Goal: Task Accomplishment & Management: Manage account settings

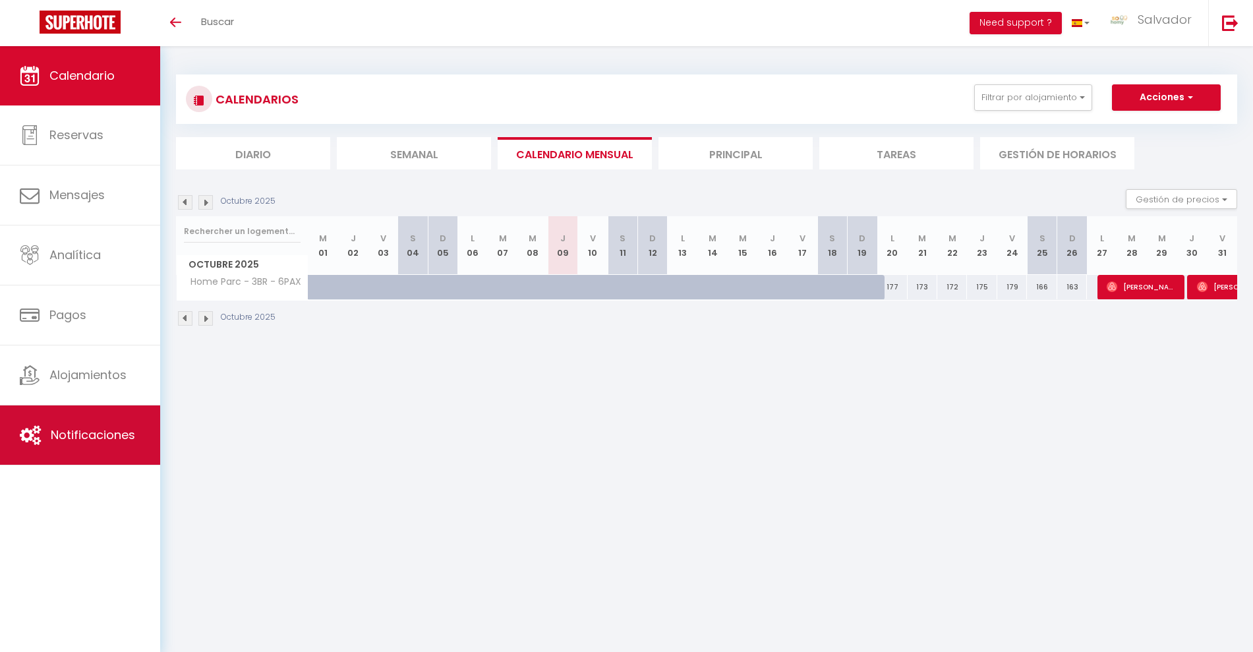
click at [60, 451] on link "Notificaciones" at bounding box center [80, 434] width 160 height 59
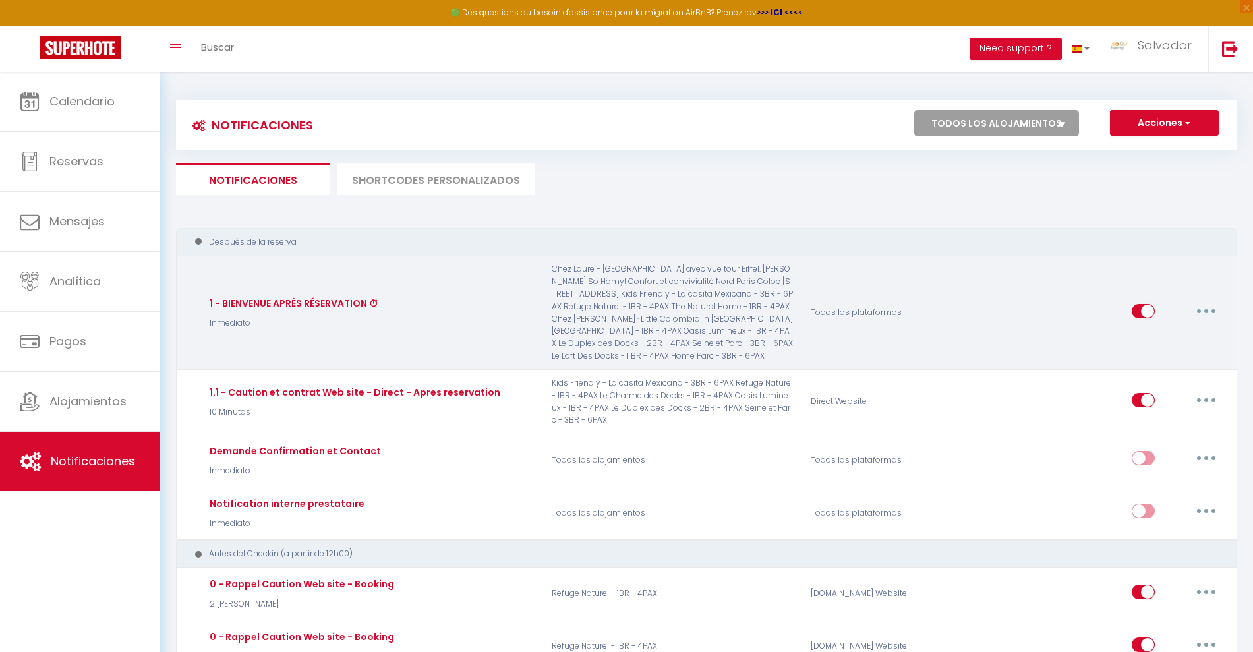
select select
checkbox input "false"
select select
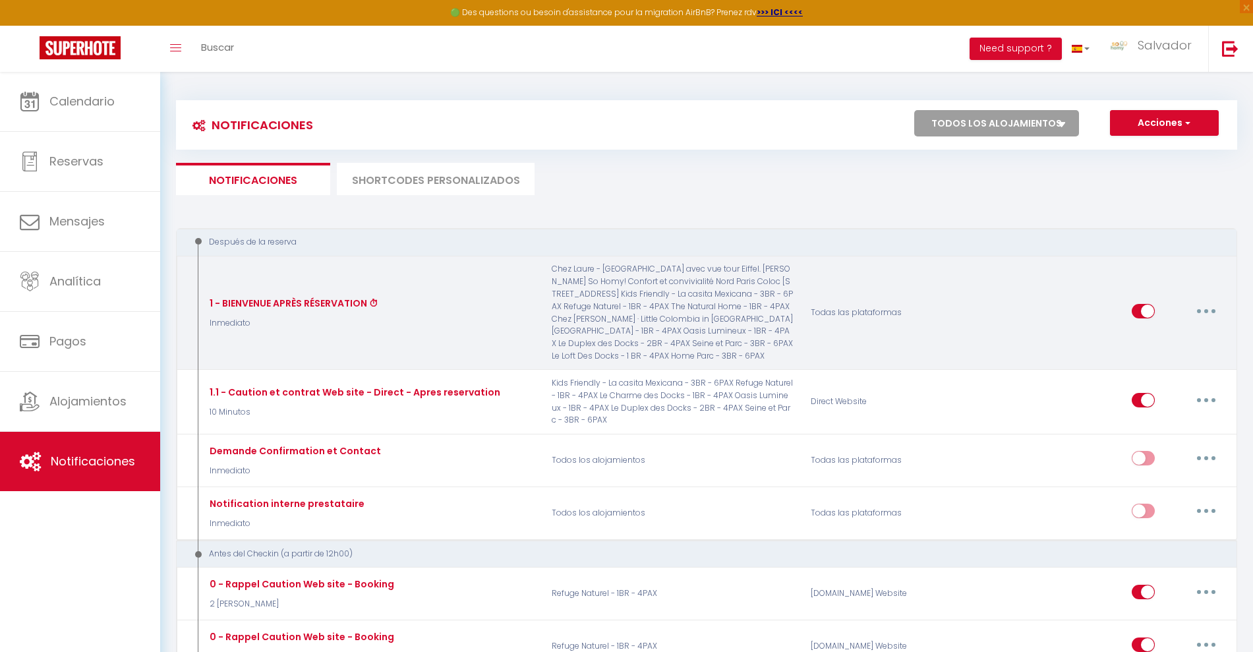
checkbox input "false"
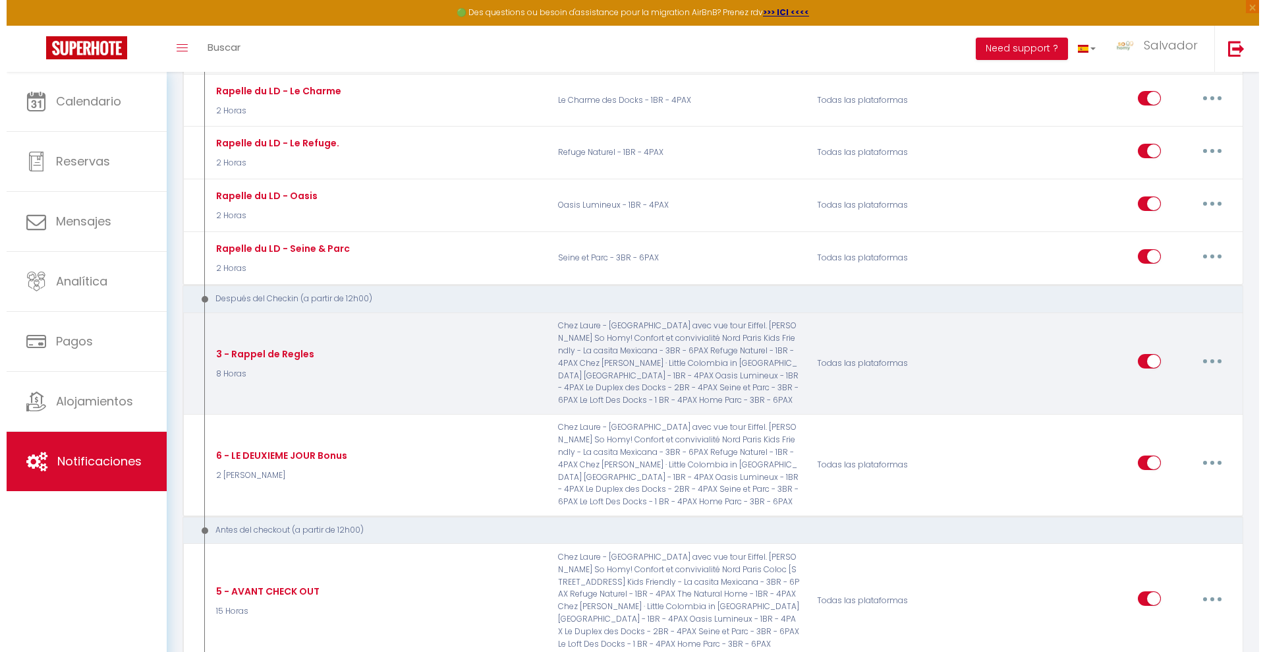
scroll to position [1483, 0]
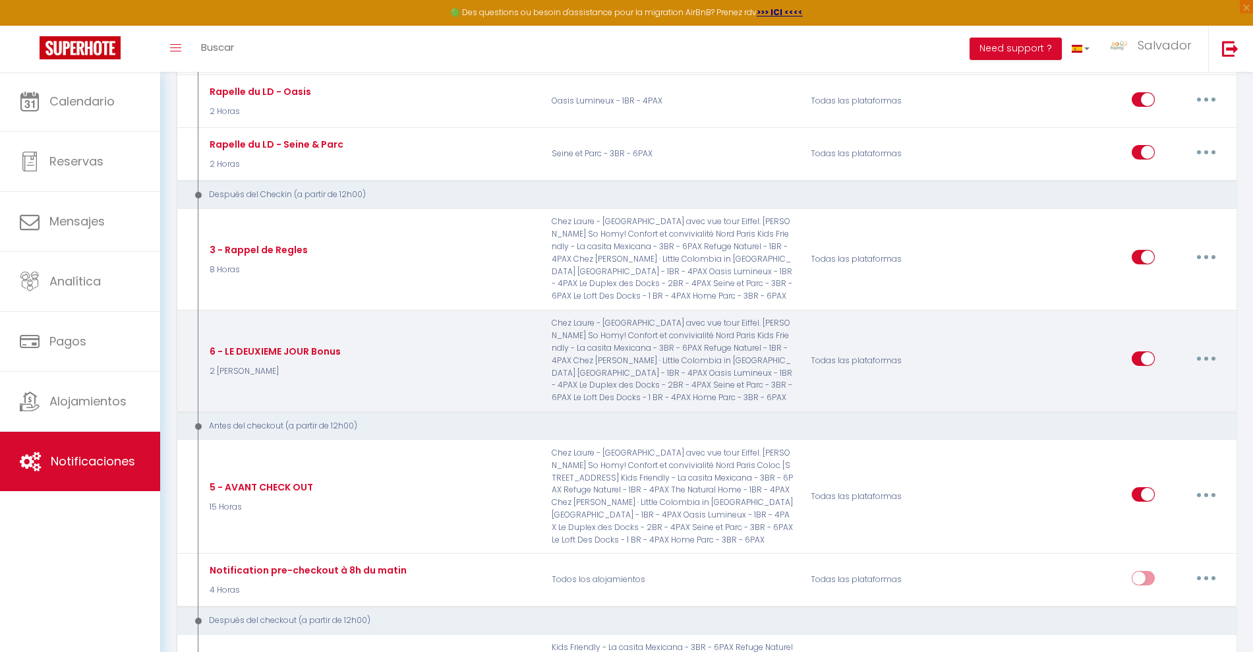
click at [1205, 360] on icon "button" at bounding box center [1206, 359] width 4 height 4
click at [1140, 385] on link "Editar" at bounding box center [1172, 389] width 98 height 22
type input "6 - LE DEUXIEME JOUR Bonus"
select select "3"
select select "2 [PERSON_NAME]"
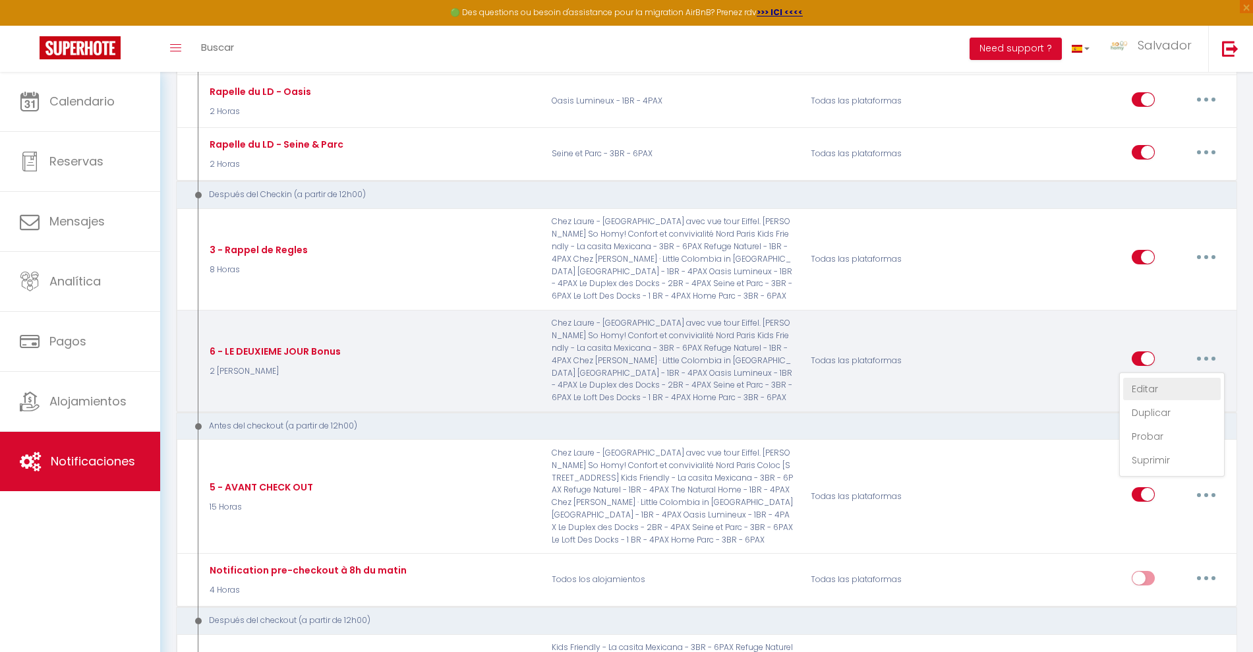
select select "if_booking_is_paid"
checkbox input "true"
checkbox input "false"
radio input "true"
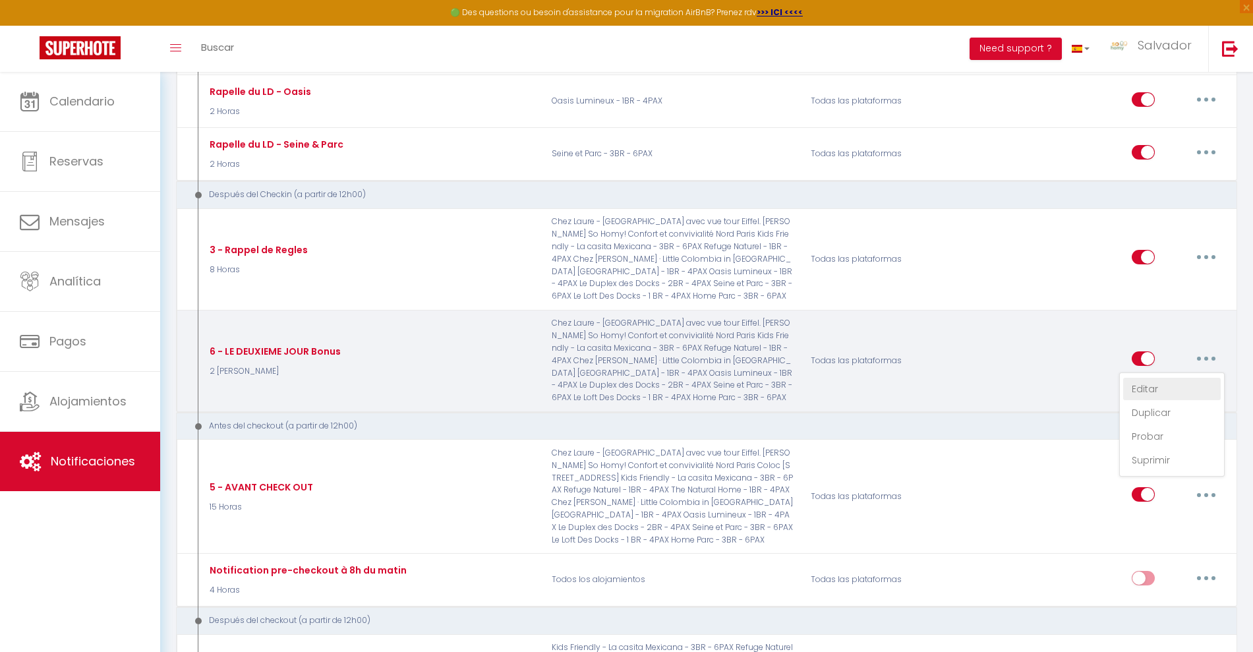
type input "LE DEUXIEME JOUR chez nous"
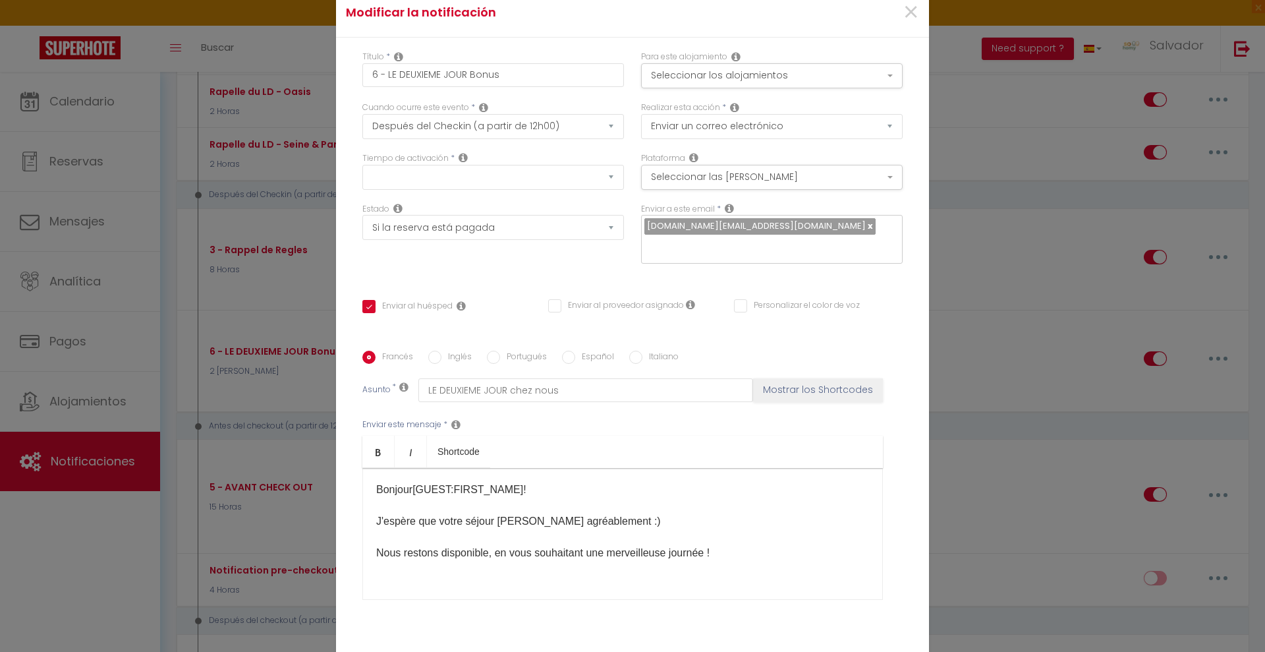
scroll to position [88, 0]
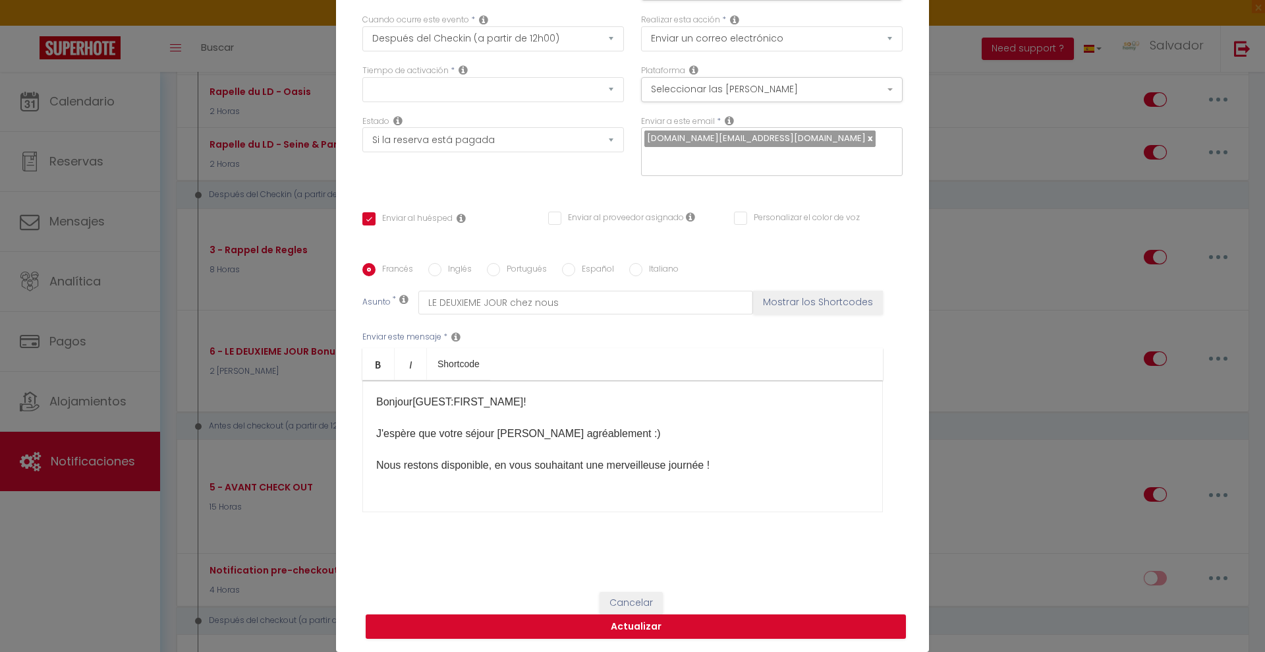
click at [472, 482] on div "Bonjour [GUEST:FIRST_NAME]​ ! J'espère que votre séjour [PERSON_NAME] agréablem…" at bounding box center [622, 446] width 521 height 132
click at [477, 498] on div "Bonjour [GUEST:FIRST_NAME]​ ! J'espère que votre séjour [PERSON_NAME] agréablem…" at bounding box center [622, 446] width 521 height 132
click at [685, 440] on p "Bonjour [GUEST:FIRST_NAME]​ ! J'espère que votre séjour [PERSON_NAME] agréablem…" at bounding box center [622, 433] width 493 height 79
click at [481, 425] on p "Bonjour [GUEST:FIRST_NAME]​ ! J'espère que votre séjour [PERSON_NAME] agréablem…" at bounding box center [622, 433] width 493 height 79
click at [474, 407] on p "Bonjour [GUEST:FIRST_NAME]​ ! J'espère que votre séjour [PERSON_NAME] agréablem…" at bounding box center [622, 433] width 493 height 79
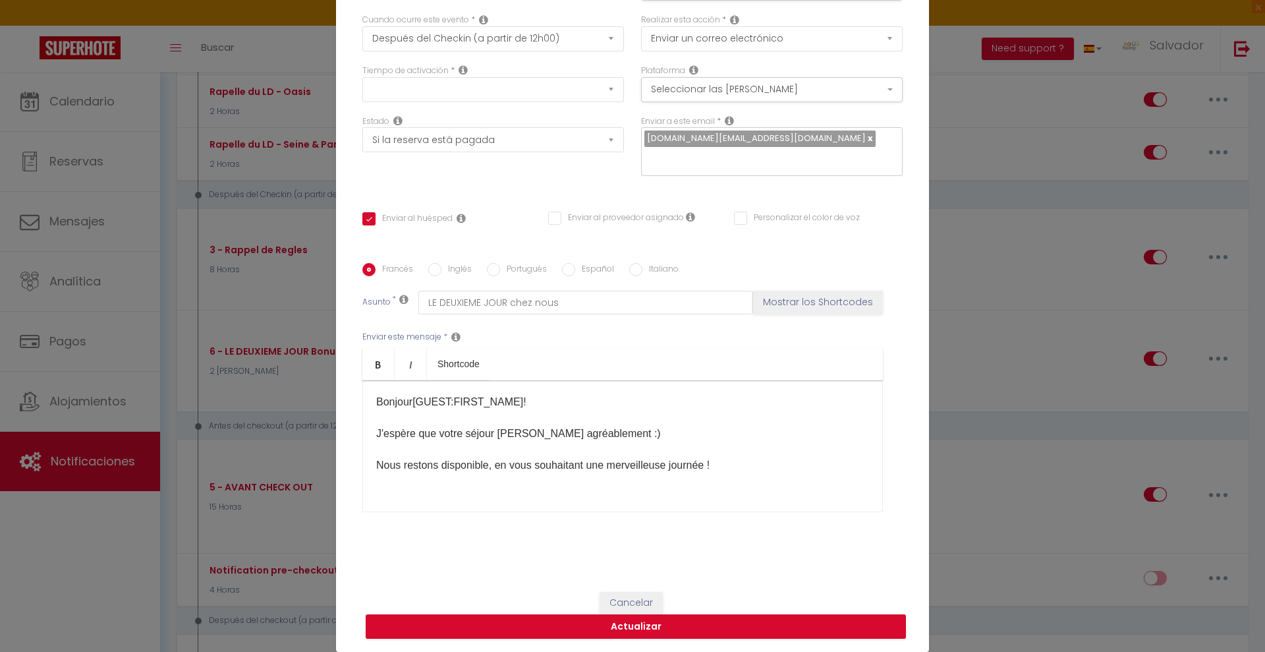
click at [449, 410] on p "Bonjour [GUEST:FIRST_NAME]​ ! J'espère que votre séjour [PERSON_NAME] agréablem…" at bounding box center [622, 433] width 493 height 79
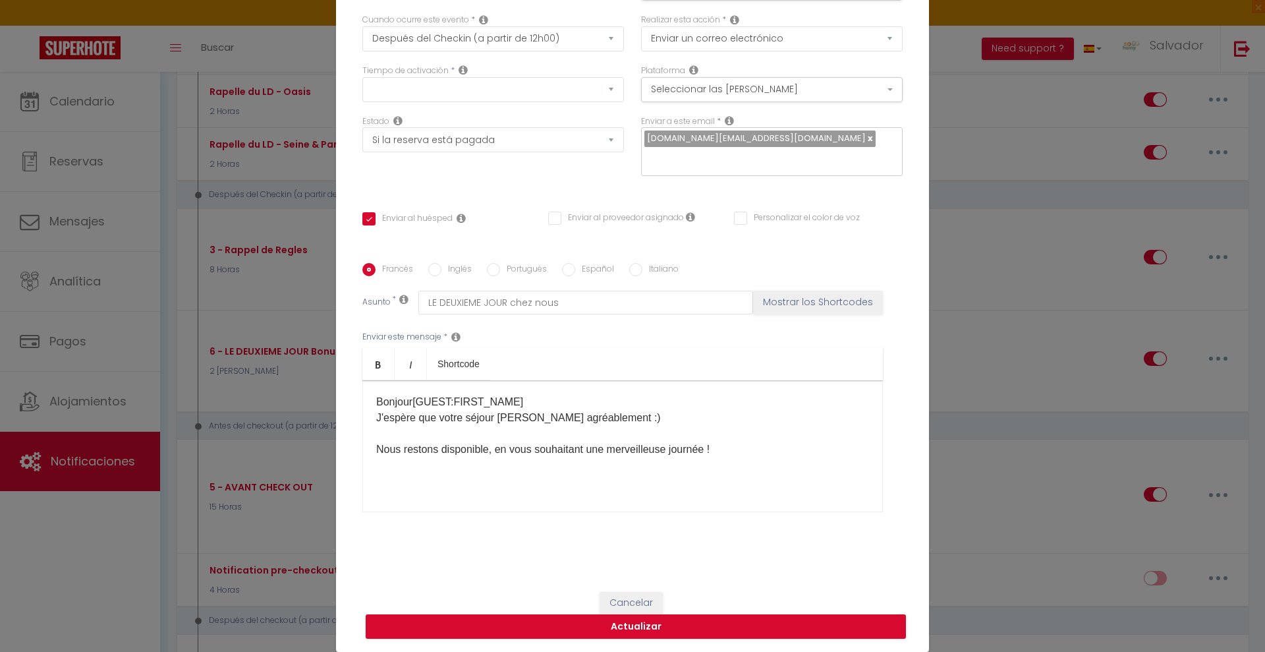
click at [401, 432] on p "Bonjour [GUEST:FIRST_NAME]​ J'espère que votre séjour [PERSON_NAME] agréablemen…" at bounding box center [622, 425] width 493 height 63
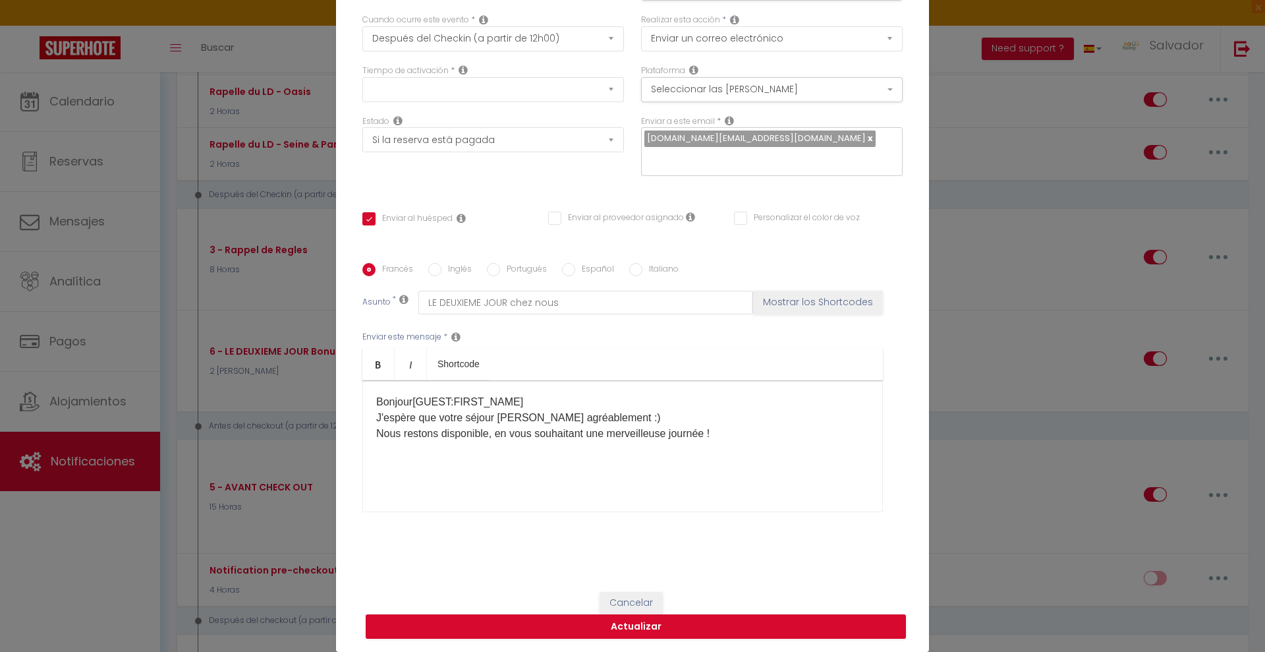
click at [404, 483] on div "Bonjour [GUEST:FIRST_NAME]​ J'espère que votre séjour [PERSON_NAME] agréablemen…" at bounding box center [622, 446] width 521 height 132
click at [745, 437] on p "Bonjour [GUEST:FIRST_NAME]​ J'espère que votre séjour [PERSON_NAME] agréablemen…" at bounding box center [622, 417] width 493 height 47
click at [431, 266] on input "Inglés" at bounding box center [434, 269] width 13 height 13
radio input "true"
checkbox input "true"
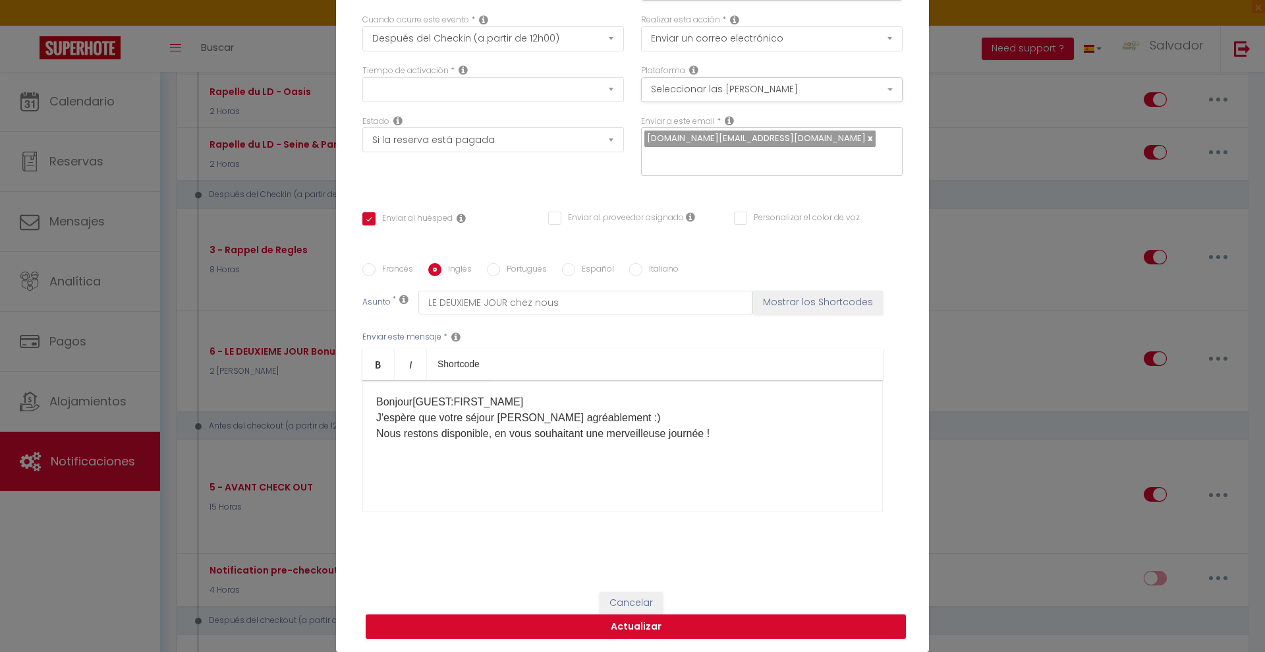
checkbox input "false"
type input "THE SECOND DAY with us"
click at [456, 409] on div "Hello [GUEST:FIRST_NAME]! I hope your stay is going well :) We remain available…" at bounding box center [622, 446] width 521 height 132
click at [372, 416] on div "Hello [GUEST:FIRST_NAME]! I hope your stay is going well :) We remain available…" at bounding box center [622, 446] width 521 height 132
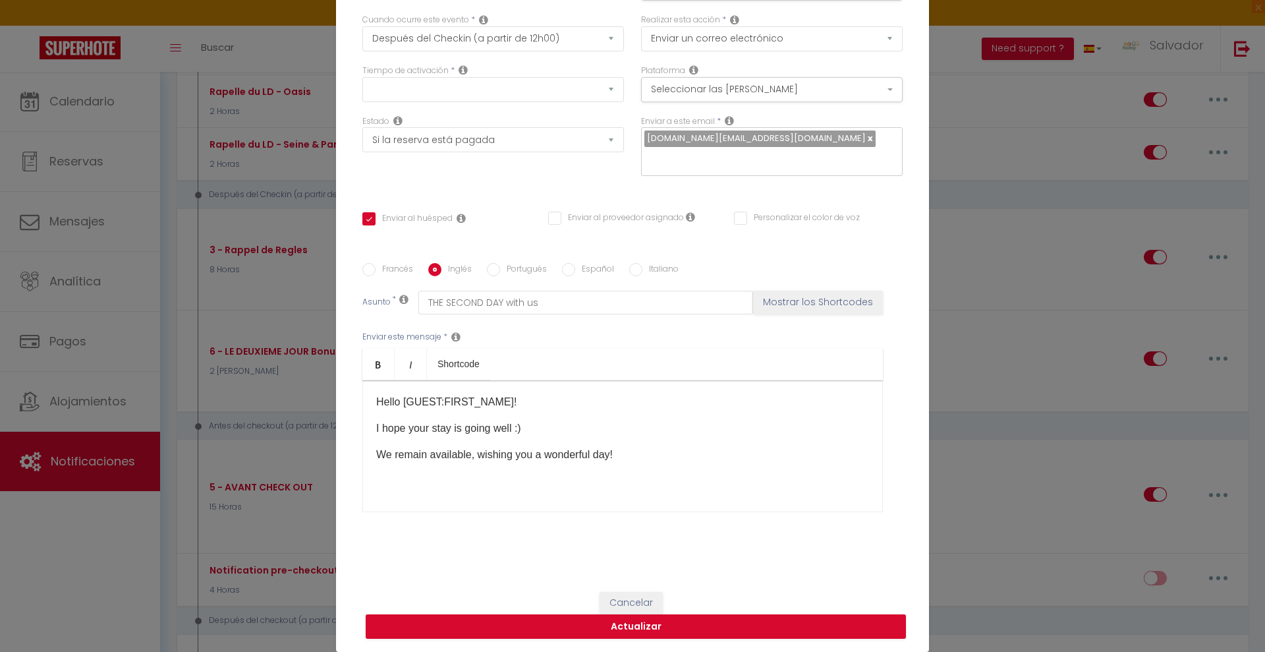
click at [368, 426] on div "Hello [GUEST:FIRST_NAME]! I hope your stay is going well :) We remain available…" at bounding box center [622, 446] width 521 height 132
click at [382, 444] on div "Hello [GUEST:FIRST_NAME]! I hope your stay is going well :) We remain available…" at bounding box center [622, 446] width 521 height 132
click at [368, 457] on div "Hello [GUEST:FIRST_NAME]! I hope your stay is going well :) We remain available…" at bounding box center [622, 446] width 521 height 132
click at [411, 456] on p "We remain available, wishing you a wonderful day!" at bounding box center [622, 455] width 493 height 16
click at [416, 491] on div "Hello [GUEST:FIRST_NAME]! I hope your stay is going well :) We remain available…" at bounding box center [622, 446] width 521 height 132
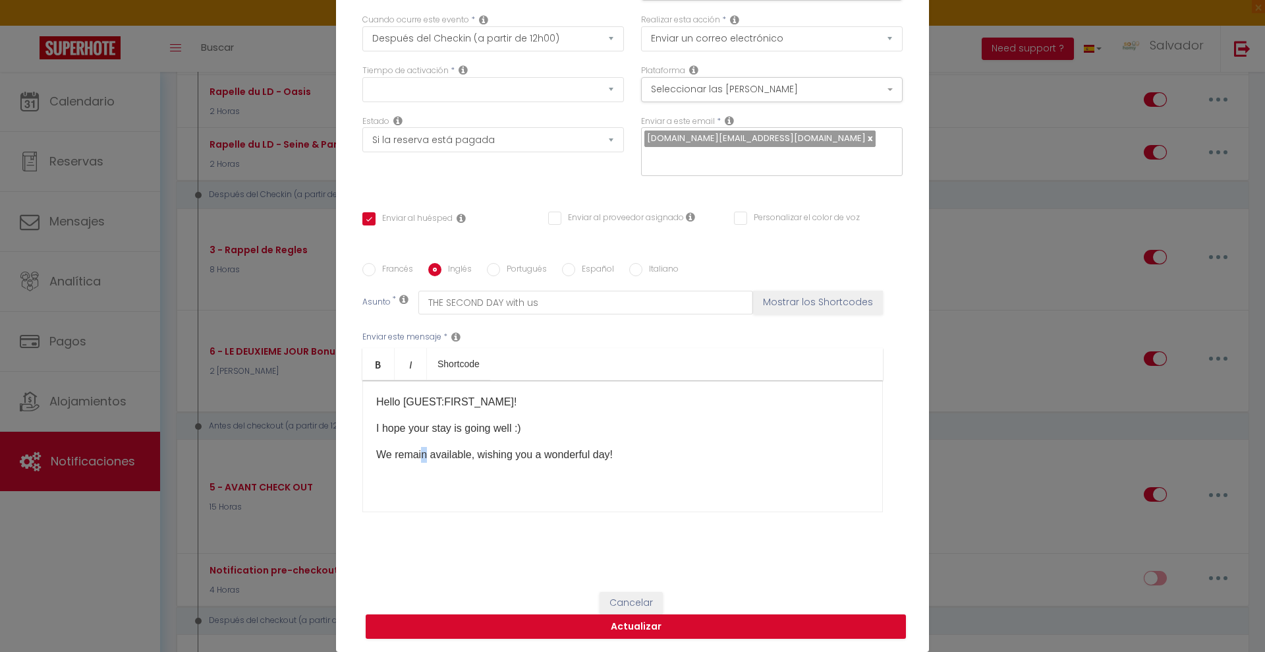
drag, startPoint x: 421, startPoint y: 453, endPoint x: 427, endPoint y: 471, distance: 18.1
click at [424, 463] on div "Hello [GUEST:FIRST_NAME]! I hope your stay is going well :) We remain available…" at bounding box center [622, 446] width 521 height 132
click at [437, 486] on div "Hello [GUEST:FIRST_NAME]! I hope your stay is going well :) We remain available…" at bounding box center [622, 446] width 521 height 132
drag, startPoint x: 437, startPoint y: 486, endPoint x: 482, endPoint y: 484, distance: 45.5
click at [438, 486] on div "Hello [GUEST:FIRST_NAME]! I hope your stay is going well :) We remain available…" at bounding box center [622, 446] width 521 height 132
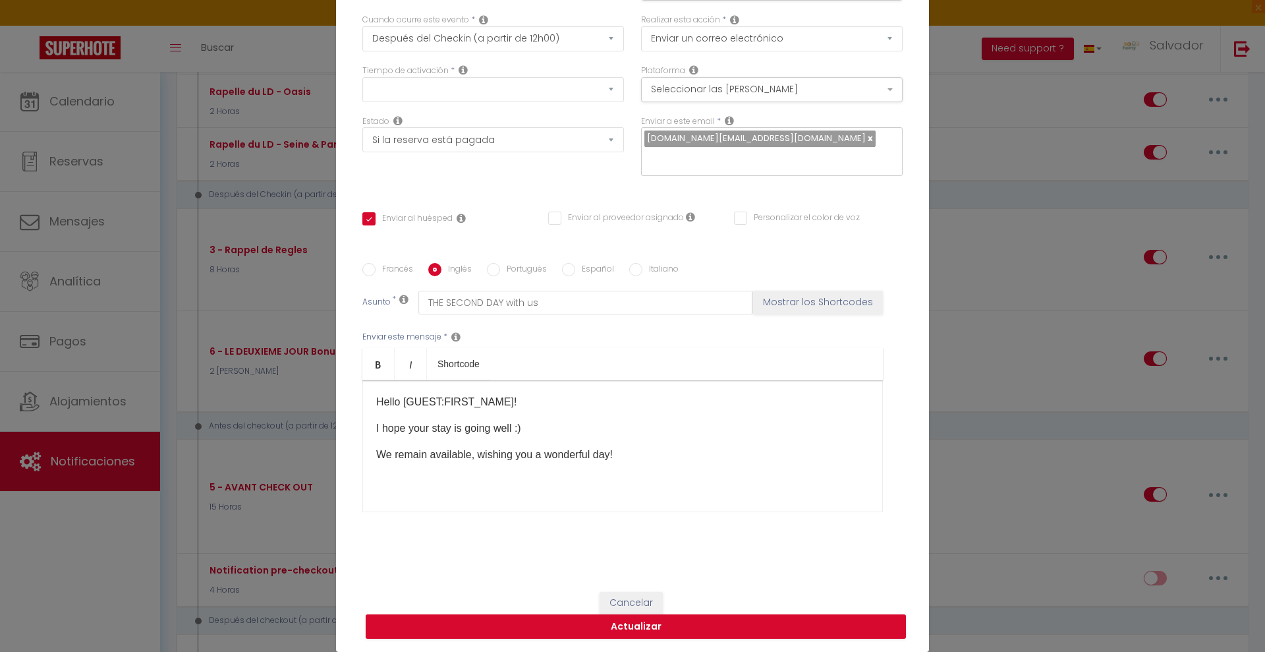
click at [540, 434] on p "I hope your stay is going well :)" at bounding box center [622, 428] width 493 height 16
click at [393, 274] on label "Francés" at bounding box center [395, 270] width 38 height 14
click at [376, 274] on input "Francés" at bounding box center [368, 269] width 13 height 13
radio input "true"
checkbox input "true"
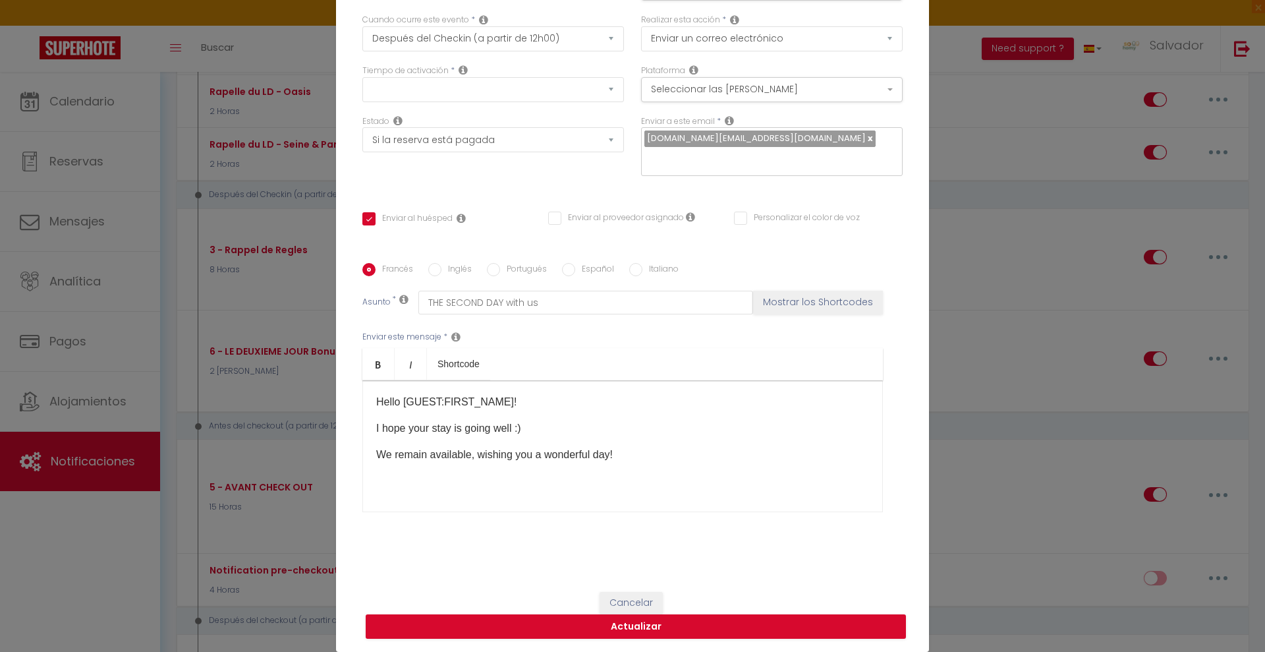
checkbox input "false"
type input "LE DEUXIEME JOUR chez nous"
click at [438, 409] on p "Bonjour [GUEST:FIRST_NAME]​ J'espère que votre séjour [PERSON_NAME] agréablemen…" at bounding box center [622, 417] width 493 height 47
click at [442, 265] on label "Inglés" at bounding box center [457, 270] width 30 height 14
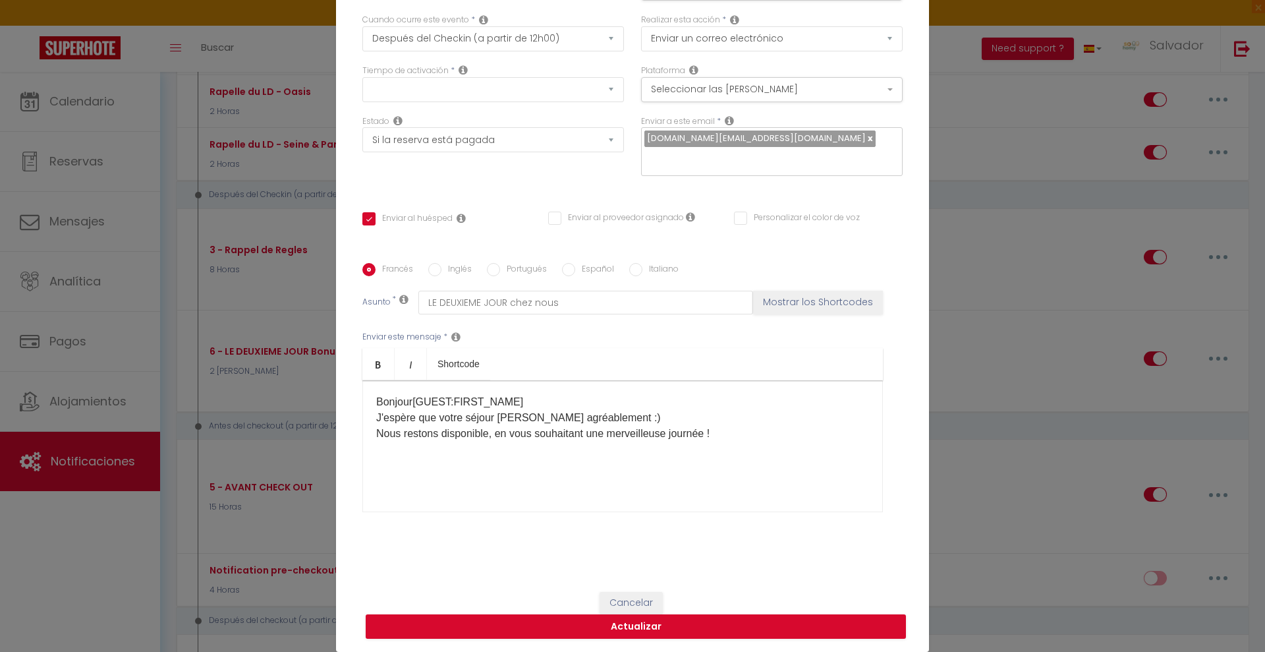
click at [440, 265] on input "Inglés" at bounding box center [434, 269] width 13 height 13
radio input "true"
checkbox input "true"
checkbox input "false"
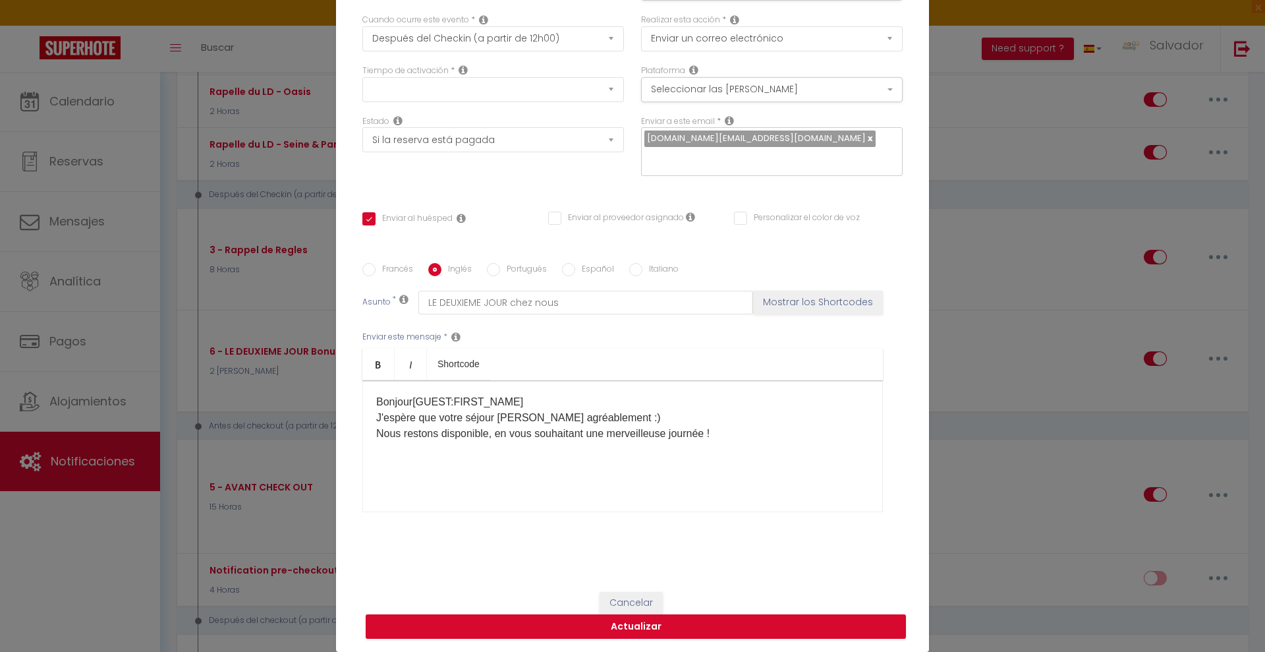
type input "THE SECOND DAY with us"
drag, startPoint x: 637, startPoint y: 460, endPoint x: 618, endPoint y: 455, distance: 19.8
click at [621, 455] on p "We remain available, wishing you a wonderful day!" at bounding box center [622, 455] width 493 height 16
click at [540, 438] on div "Hello [GUEST:FIRST_NAME]! I hope your stay is going well :) We remain available…" at bounding box center [622, 446] width 521 height 132
click at [365, 452] on div "Hello [GUEST:FIRST_NAME]! I hope your stay is going well :) We remain available…" at bounding box center [622, 446] width 521 height 132
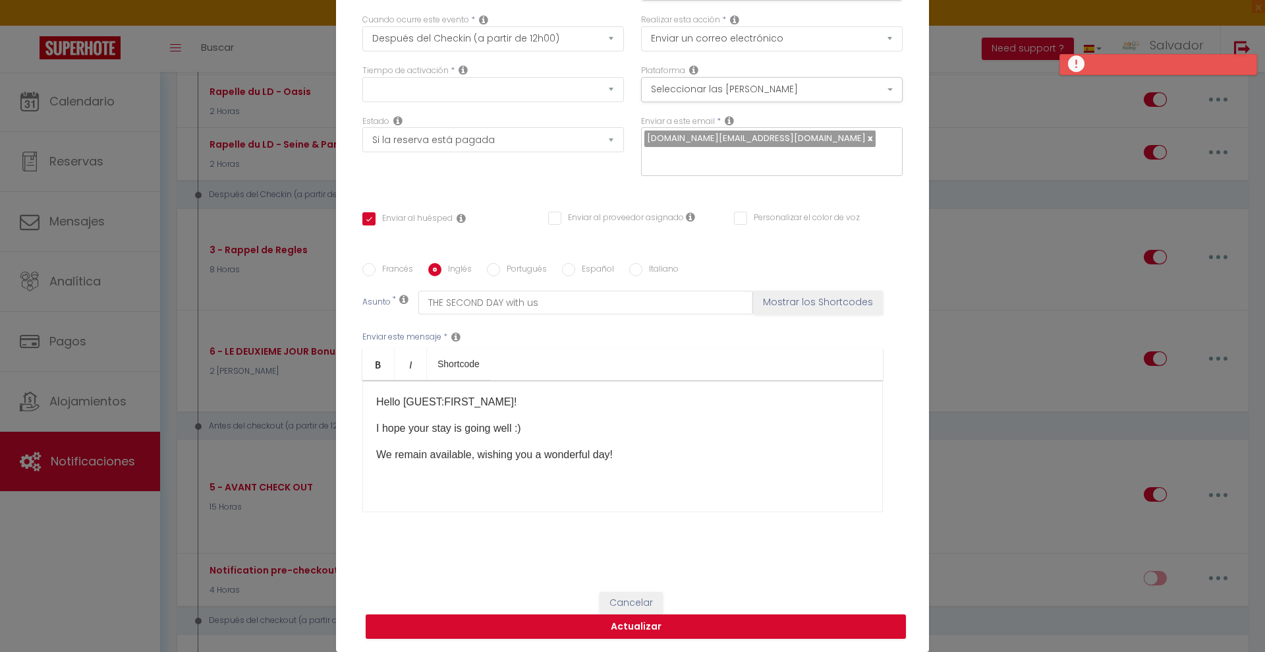
drag, startPoint x: 370, startPoint y: 421, endPoint x: 388, endPoint y: 421, distance: 17.8
click at [376, 421] on p "I hope your stay is going well :)" at bounding box center [622, 428] width 493 height 16
click at [563, 627] on button "Actualizar" at bounding box center [636, 626] width 540 height 25
checkbox input "true"
checkbox input "false"
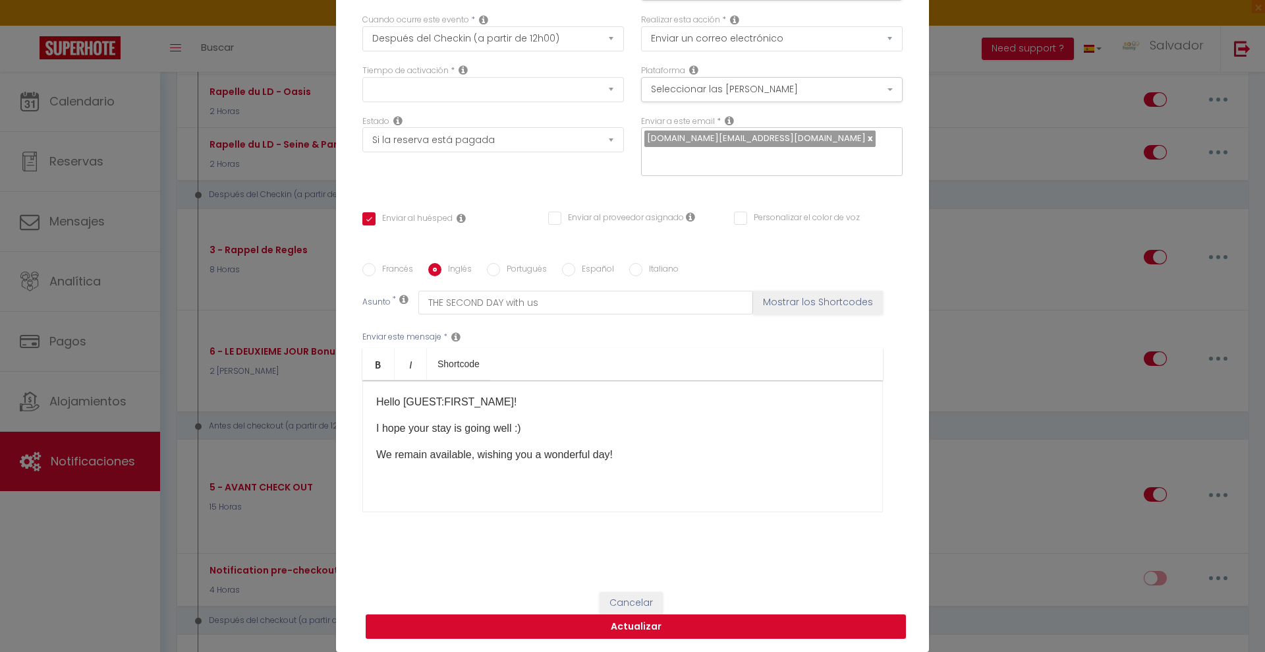
checkbox input "false"
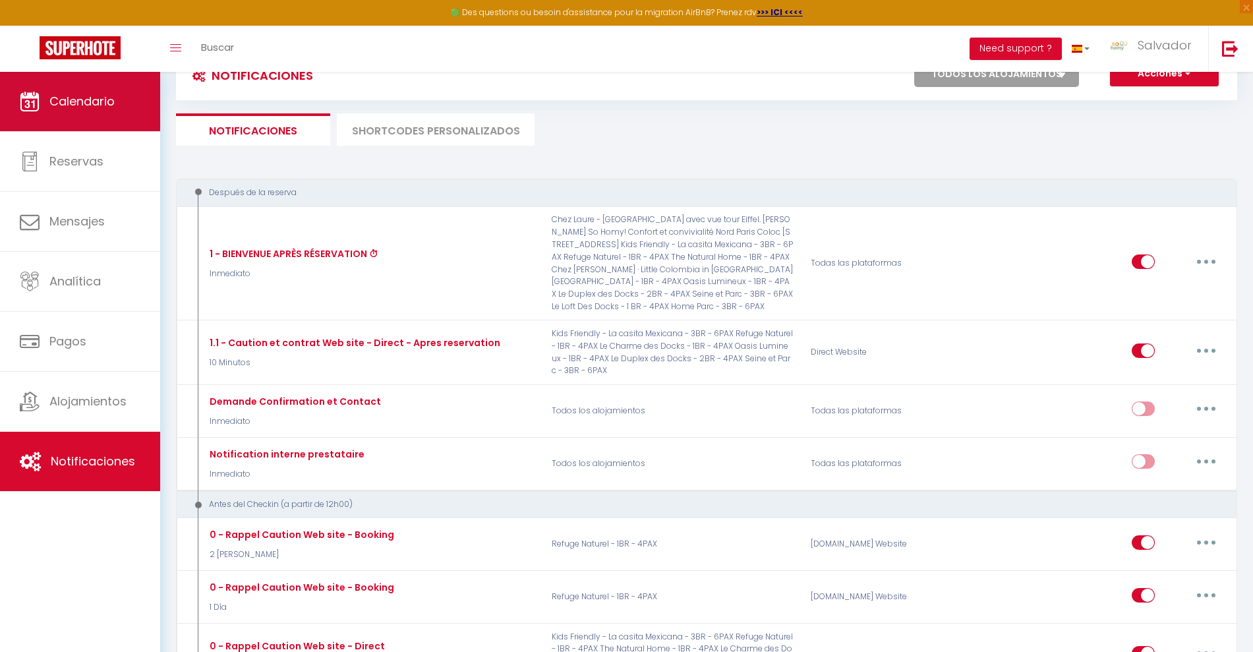
scroll to position [0, 0]
